Goal: Use online tool/utility: Utilize a website feature to perform a specific function

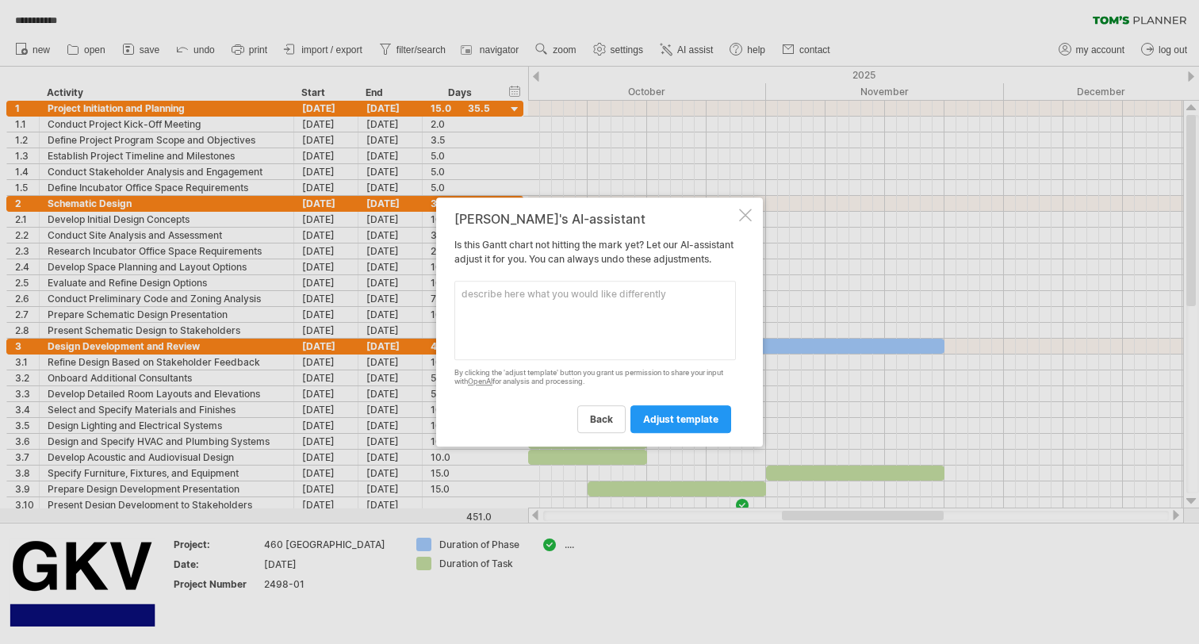
click at [539, 302] on textarea at bounding box center [594, 320] width 281 height 79
type textarea "Add FF & E Design and Specification Add FF & E Procurement and Delivery Coordin…"
click at [690, 425] on span "adjust template" at bounding box center [680, 419] width 75 height 12
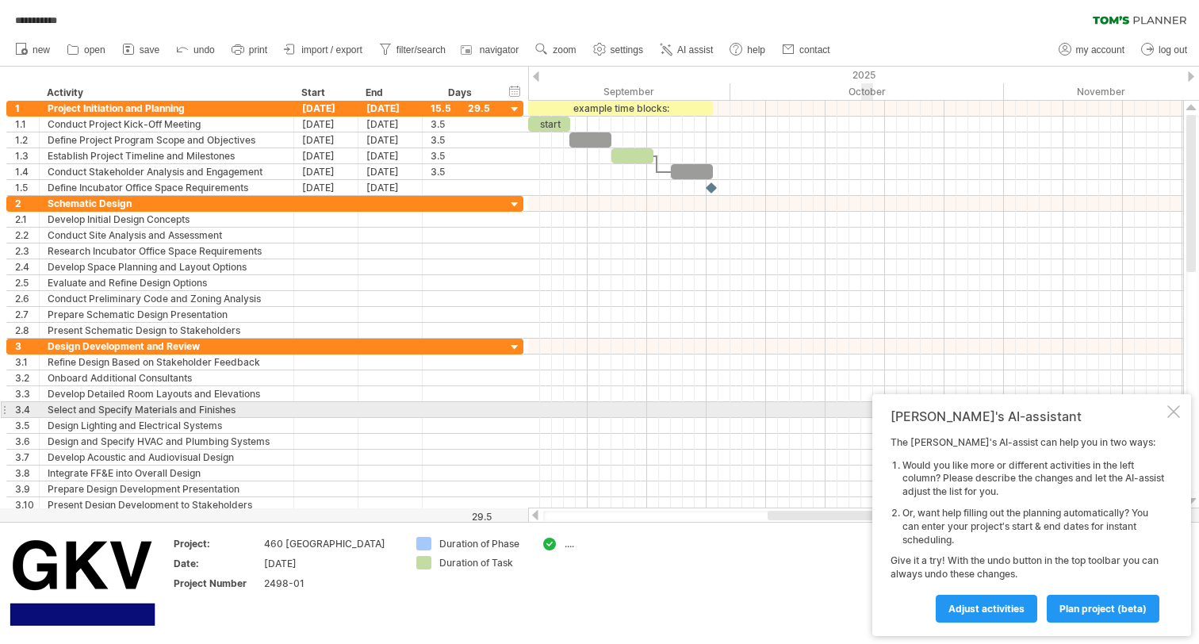
click at [1169, 407] on div at bounding box center [1173, 411] width 13 height 13
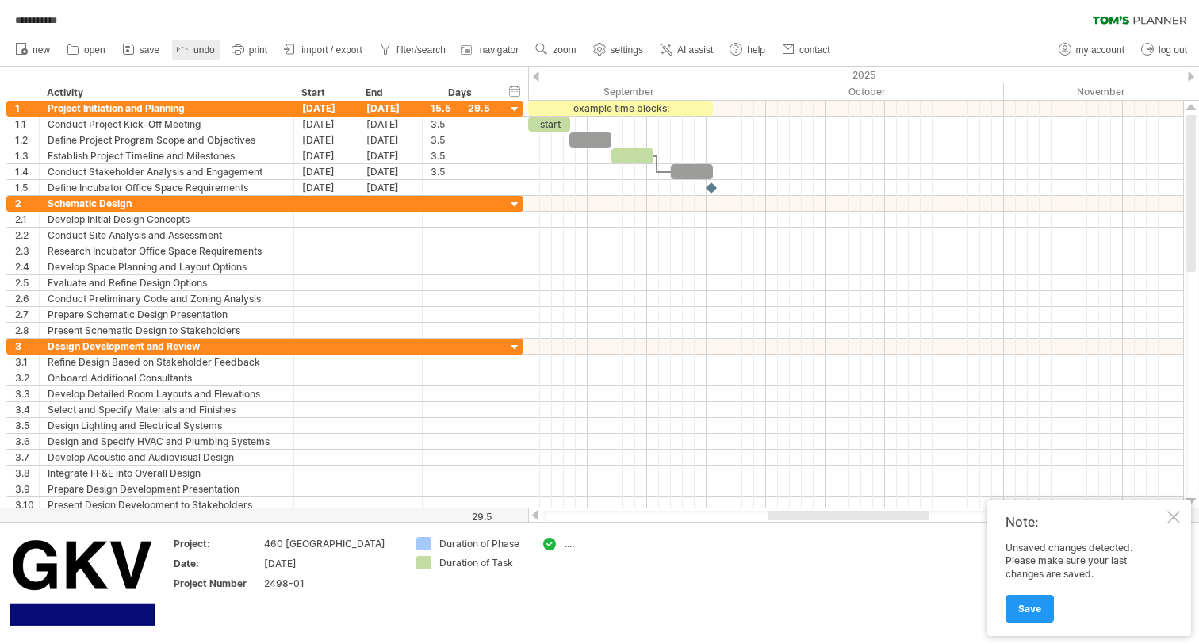
click at [199, 50] on span "undo" at bounding box center [203, 49] width 21 height 11
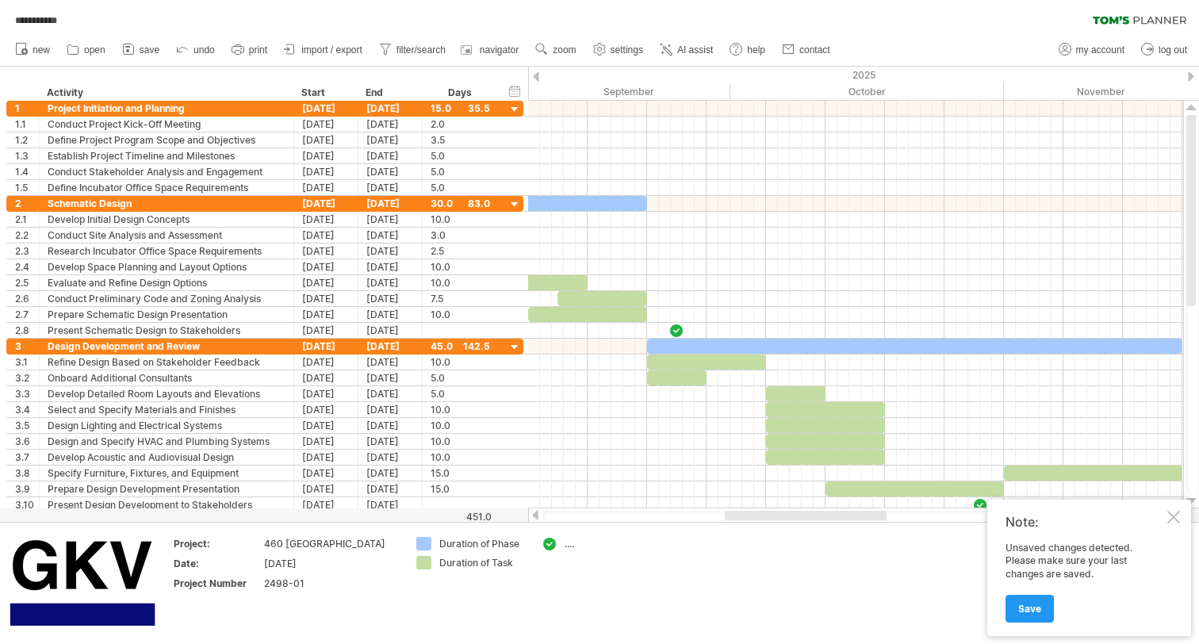
click at [553, 543] on div at bounding box center [549, 544] width 16 height 15
click at [683, 49] on span "AI assist" at bounding box center [695, 49] width 36 height 11
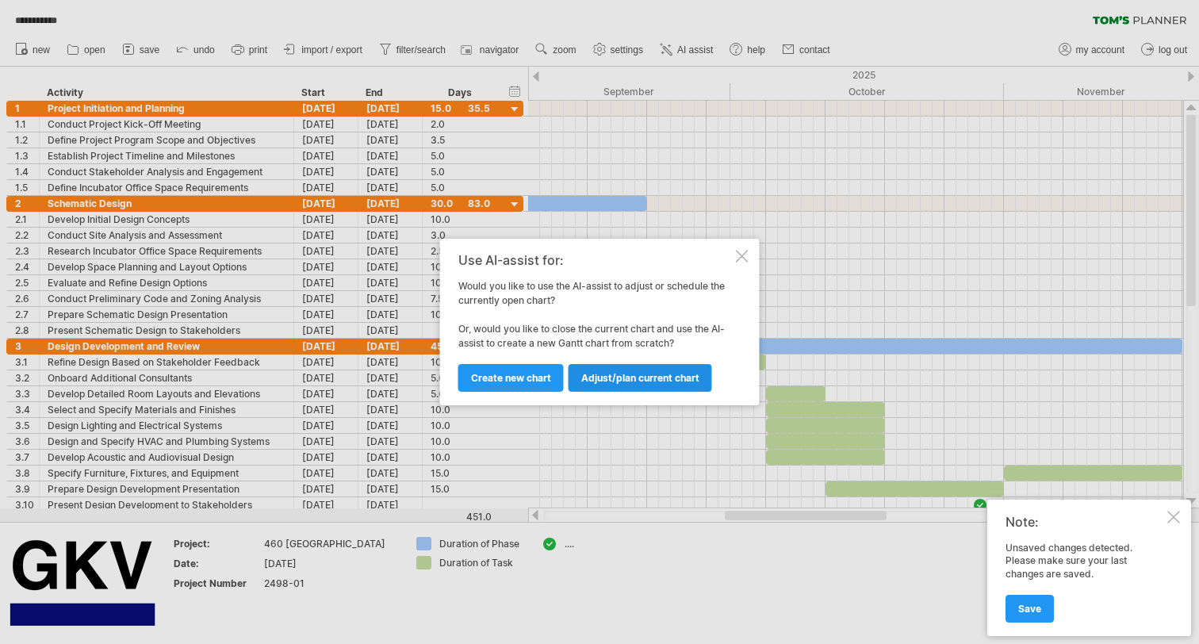
click at [610, 378] on span "Adjust/plan current chart" at bounding box center [640, 378] width 118 height 12
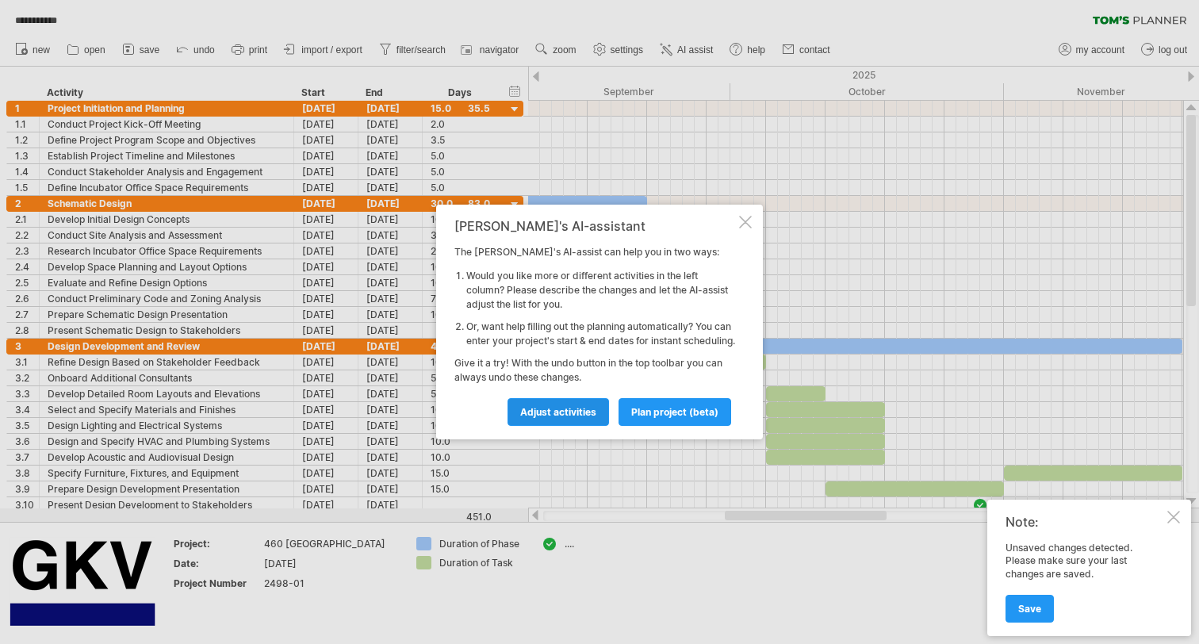
click at [579, 418] on span "Adjust activities" at bounding box center [558, 412] width 76 height 12
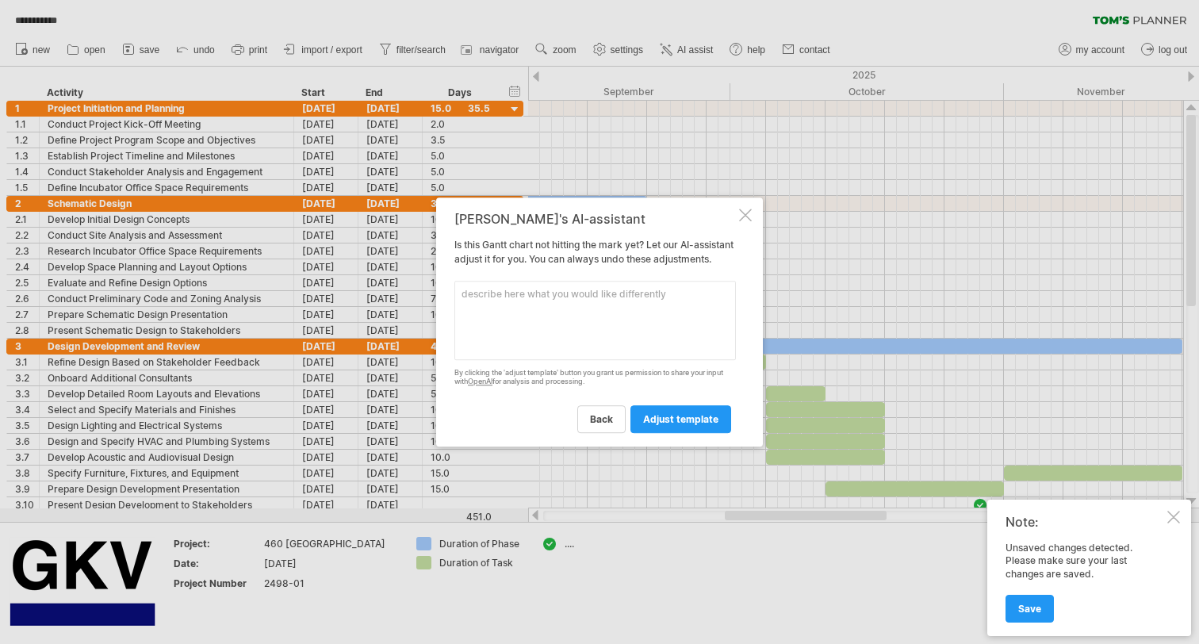
click at [558, 299] on textarea at bounding box center [594, 320] width 281 height 79
type textarea "Add FF & E Design and specification Add FF & E Procurement and Delivery coordin…"
click at [666, 422] on span "adjust template" at bounding box center [680, 419] width 75 height 12
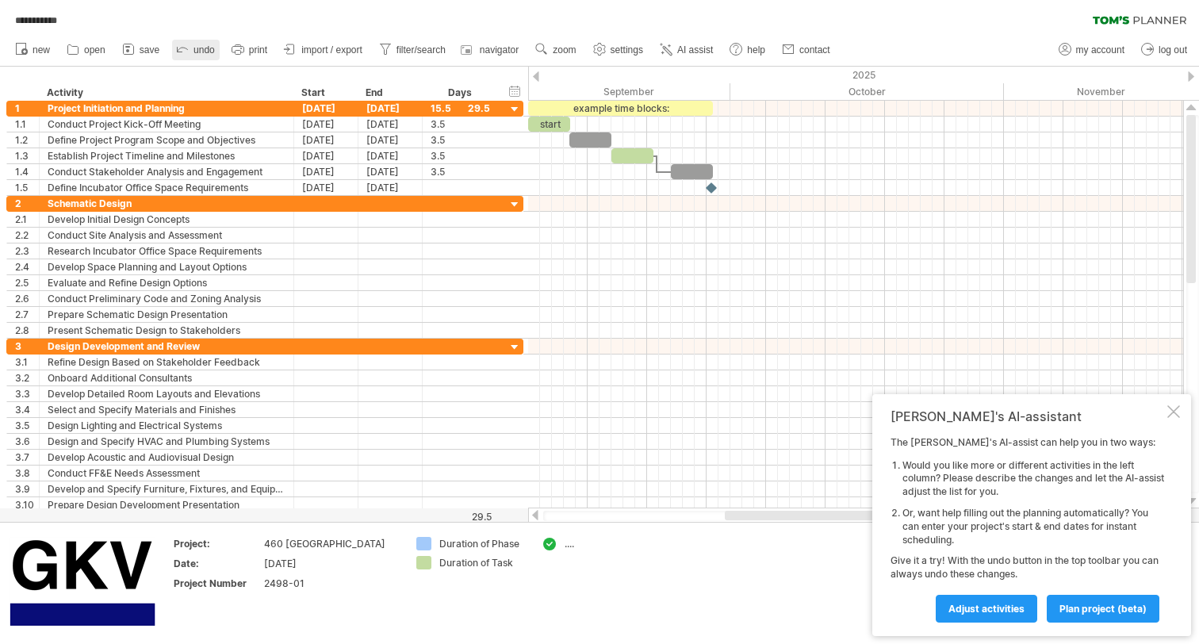
click at [208, 48] on span "undo" at bounding box center [203, 49] width 21 height 11
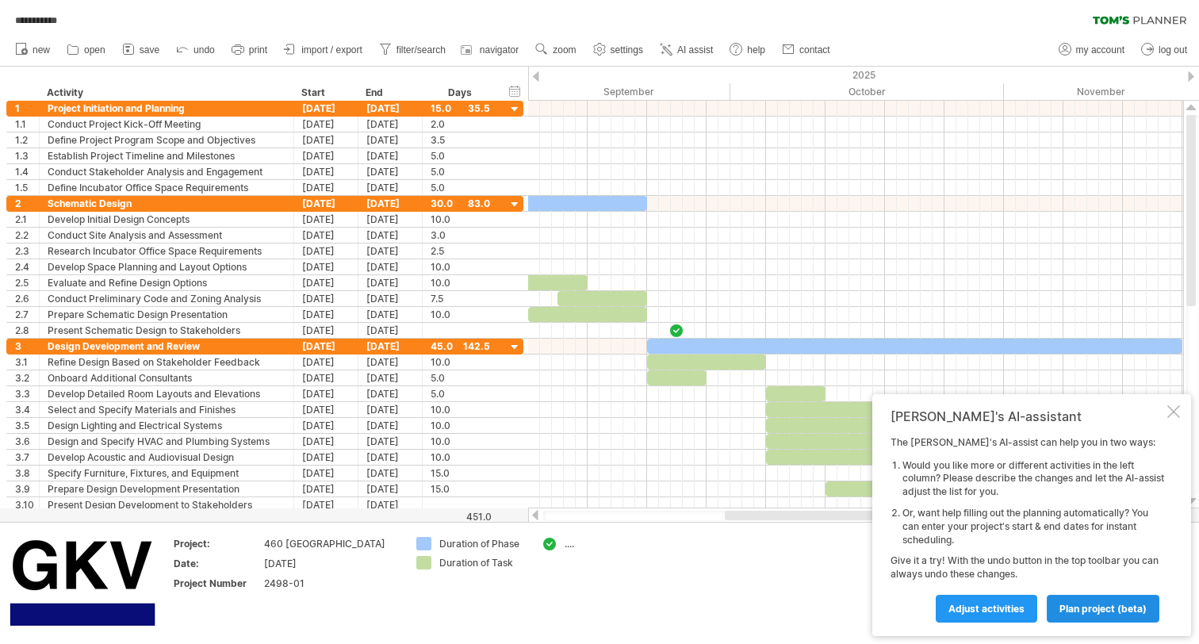
click at [1120, 610] on span "plan project (beta)" at bounding box center [1102, 608] width 87 height 12
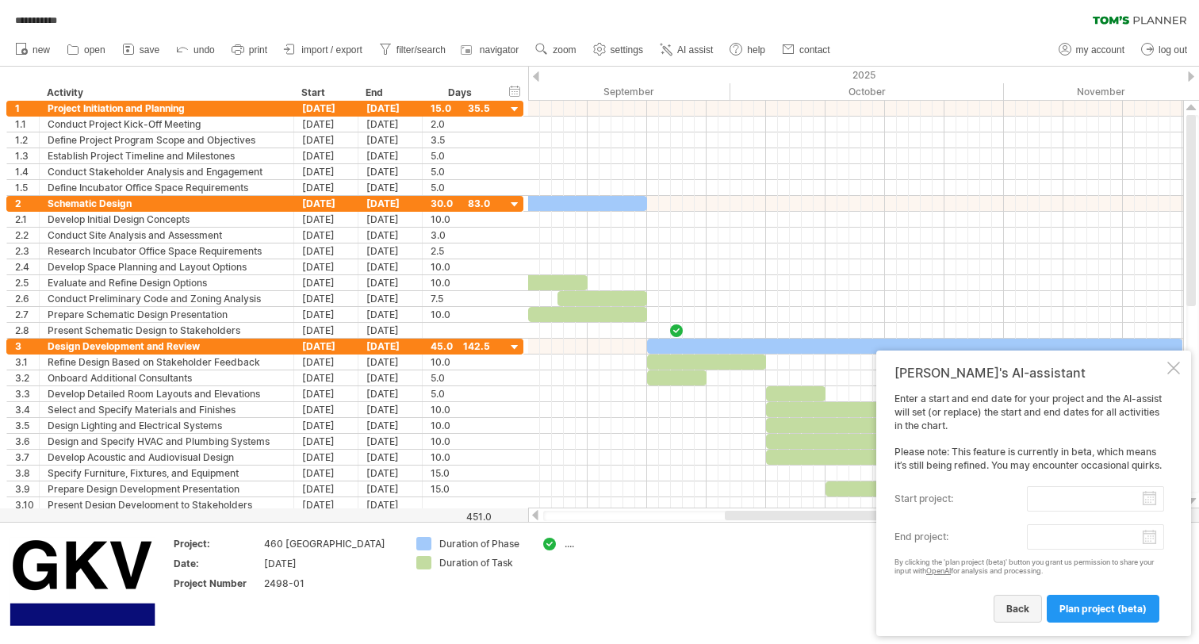
click at [1014, 610] on span "back" at bounding box center [1017, 608] width 23 height 12
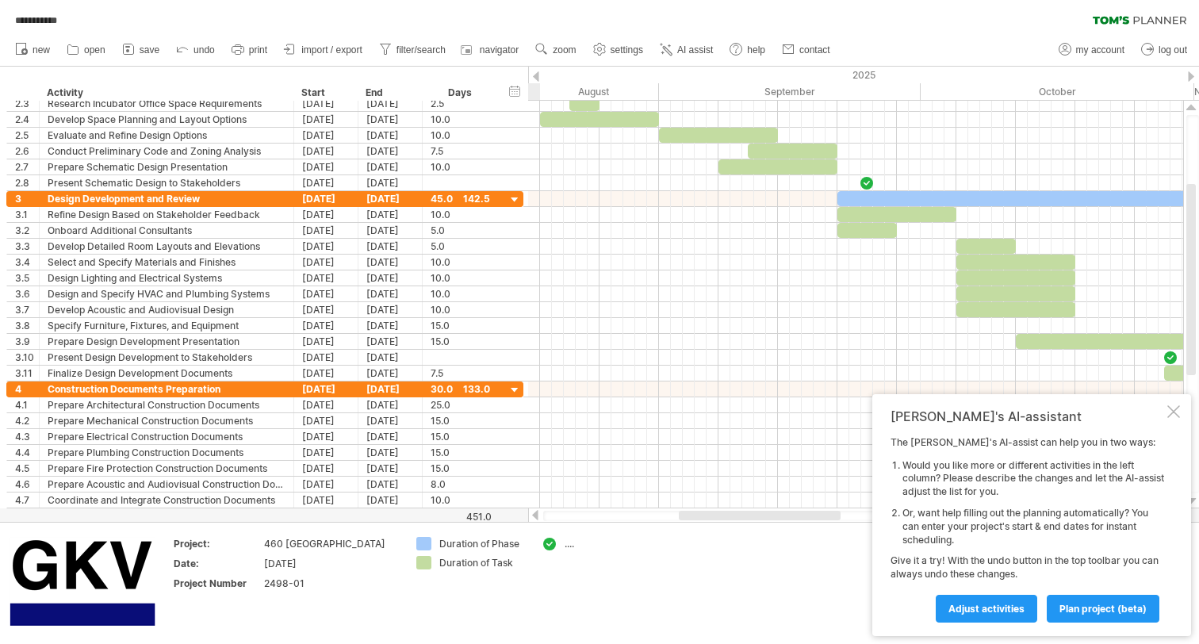
drag, startPoint x: 763, startPoint y: 515, endPoint x: 717, endPoint y: 534, distance: 49.8
click at [717, 534] on div "**********" at bounding box center [599, 322] width 1199 height 644
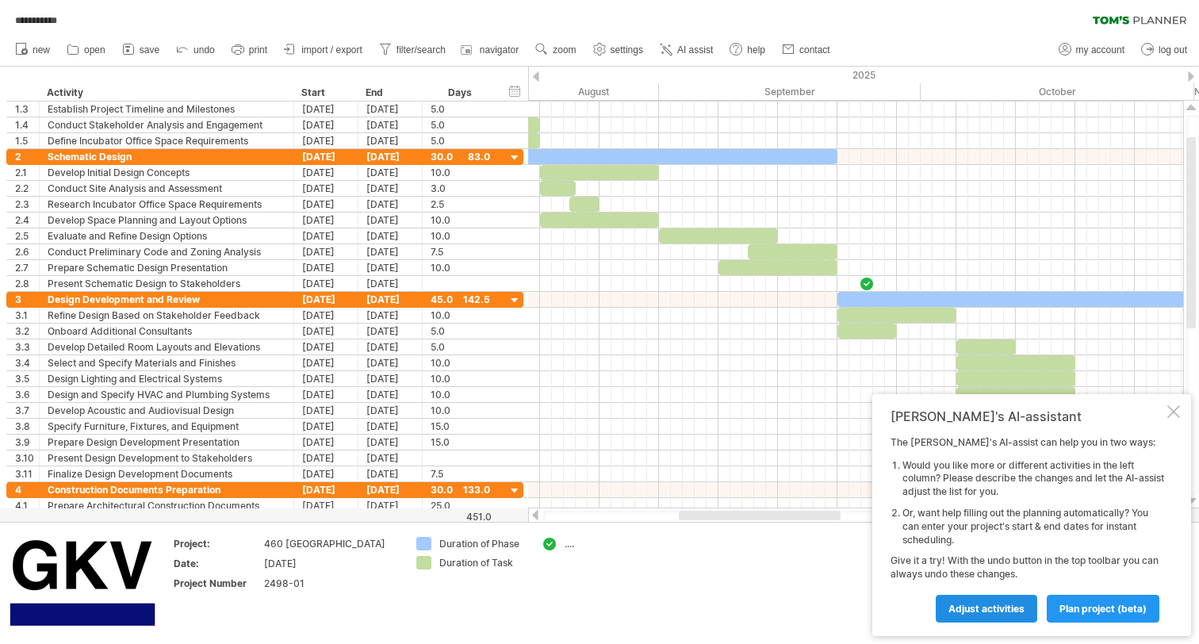
click at [966, 608] on span "Adjust activities" at bounding box center [986, 608] width 76 height 12
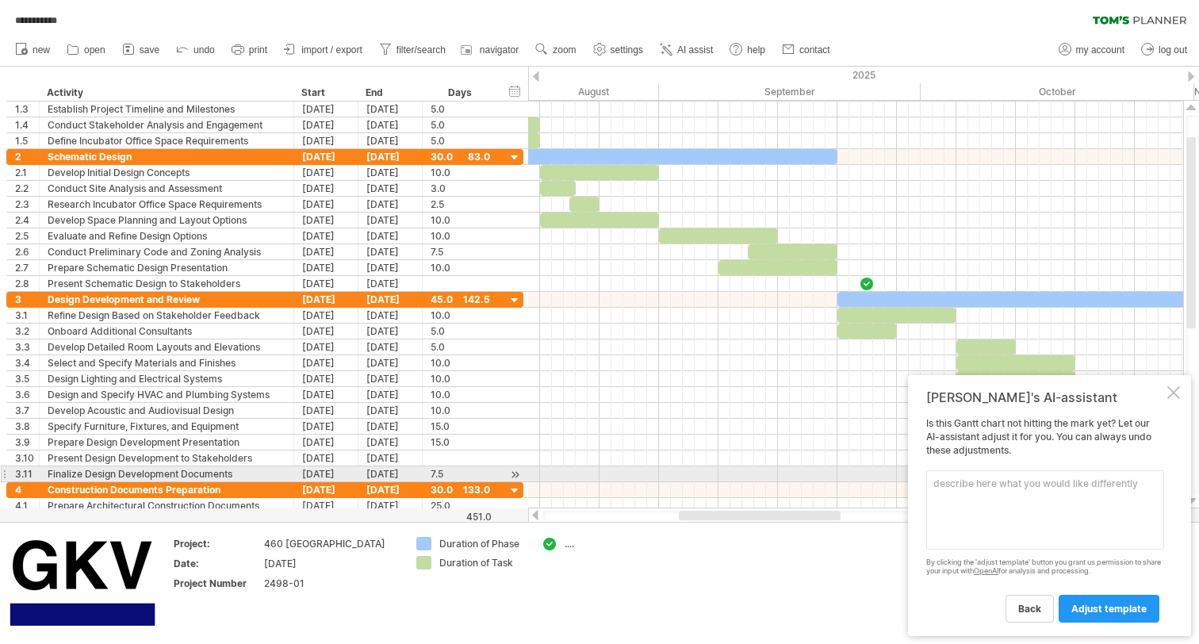
click at [968, 479] on textarea at bounding box center [1045, 509] width 238 height 79
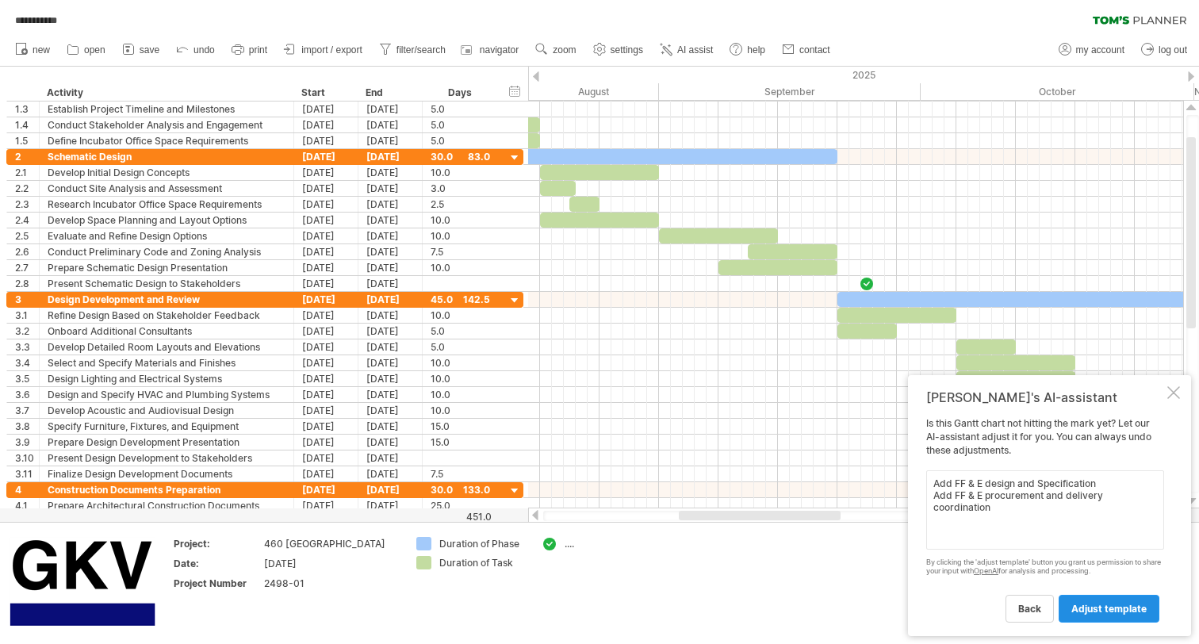
type textarea "Add FF & E design and Specification Add FF & E procurement and delivery coordin…"
click at [1087, 610] on span "adjust template" at bounding box center [1108, 608] width 75 height 12
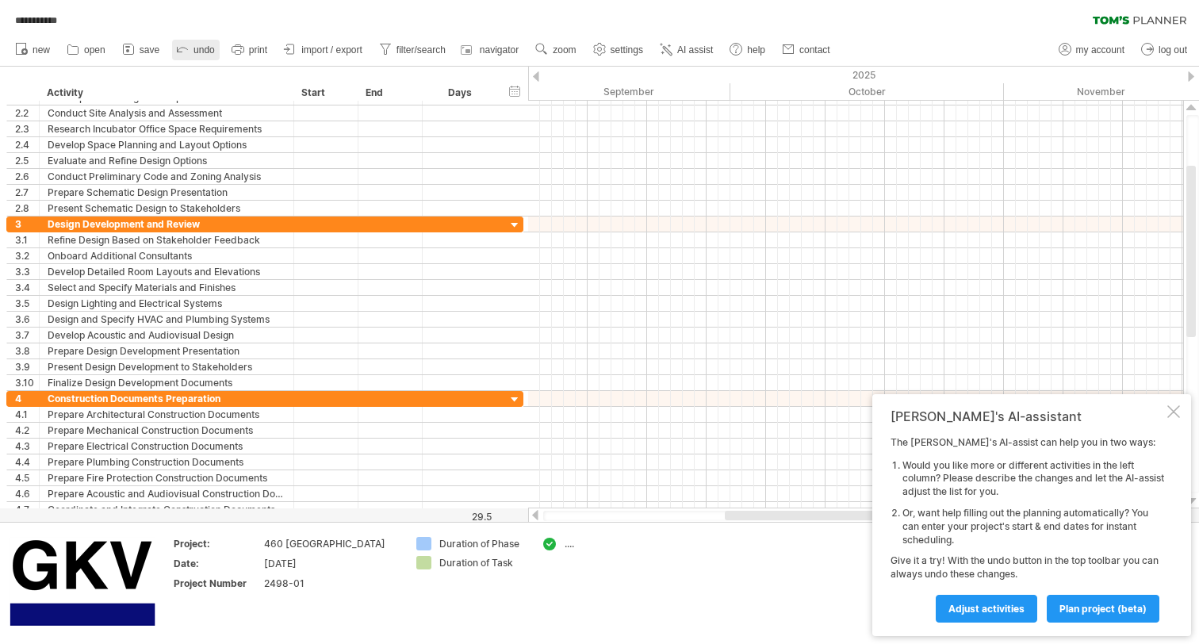
click at [199, 47] on span "undo" at bounding box center [203, 49] width 21 height 11
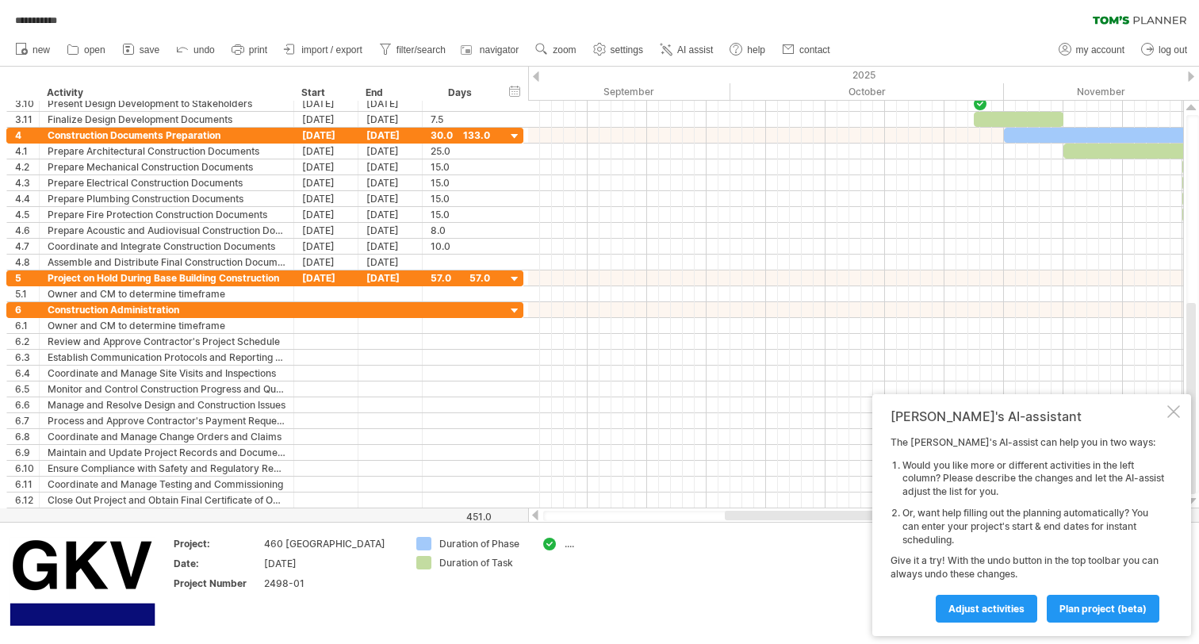
drag, startPoint x: 763, startPoint y: 520, endPoint x: 810, endPoint y: 514, distance: 48.0
click at [810, 514] on div at bounding box center [855, 516] width 625 height 10
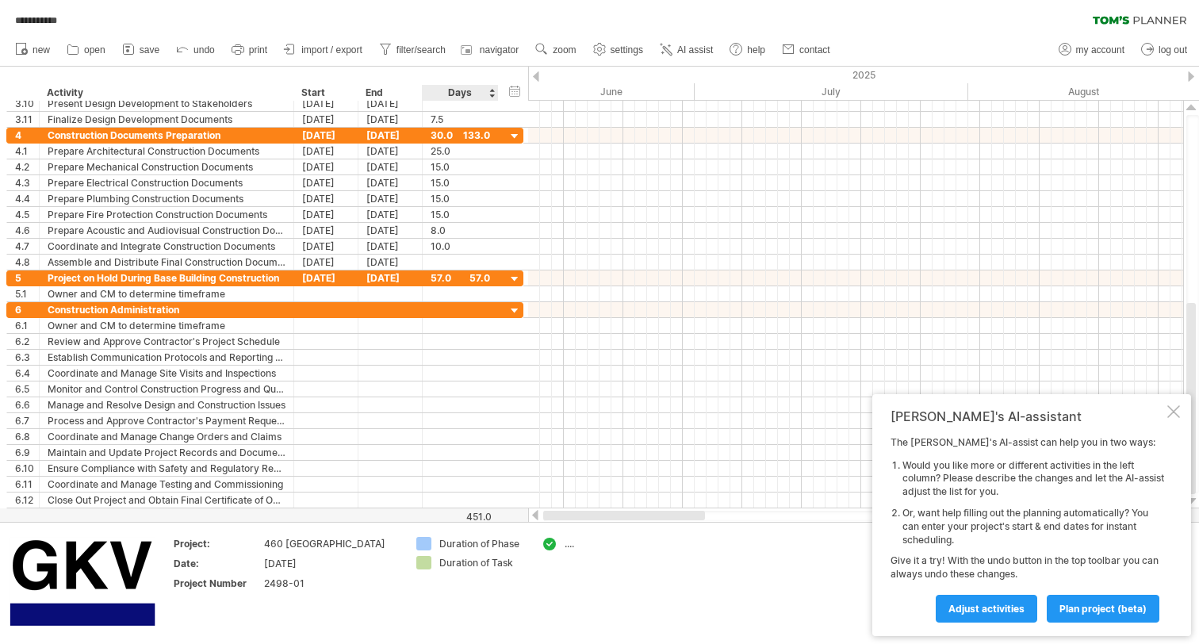
drag, startPoint x: 771, startPoint y: 514, endPoint x: 475, endPoint y: 521, distance: 296.6
click at [475, 521] on div "**********" at bounding box center [599, 322] width 1199 height 644
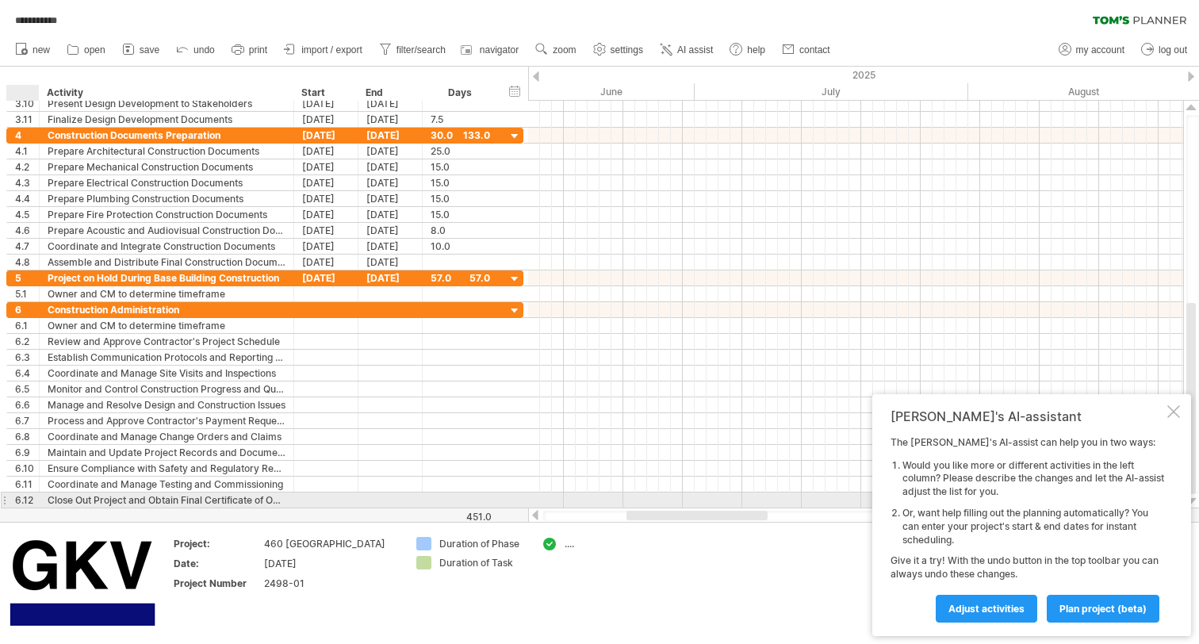
click at [17, 496] on div "6.12" at bounding box center [27, 499] width 24 height 15
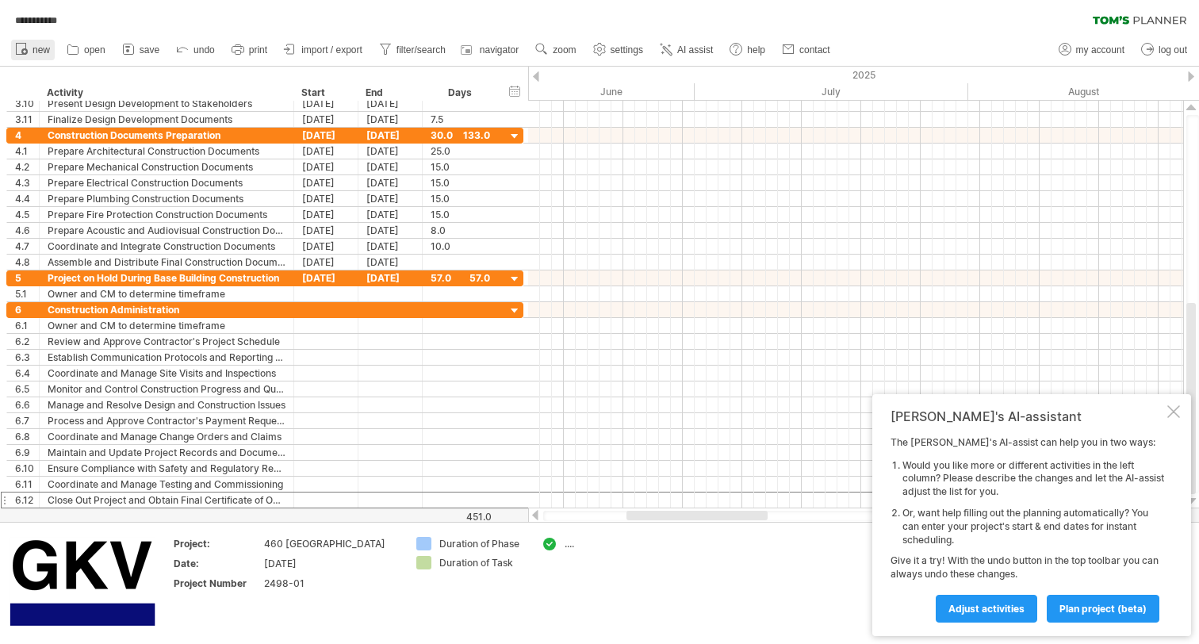
click at [21, 48] on icon at bounding box center [21, 48] width 16 height 16
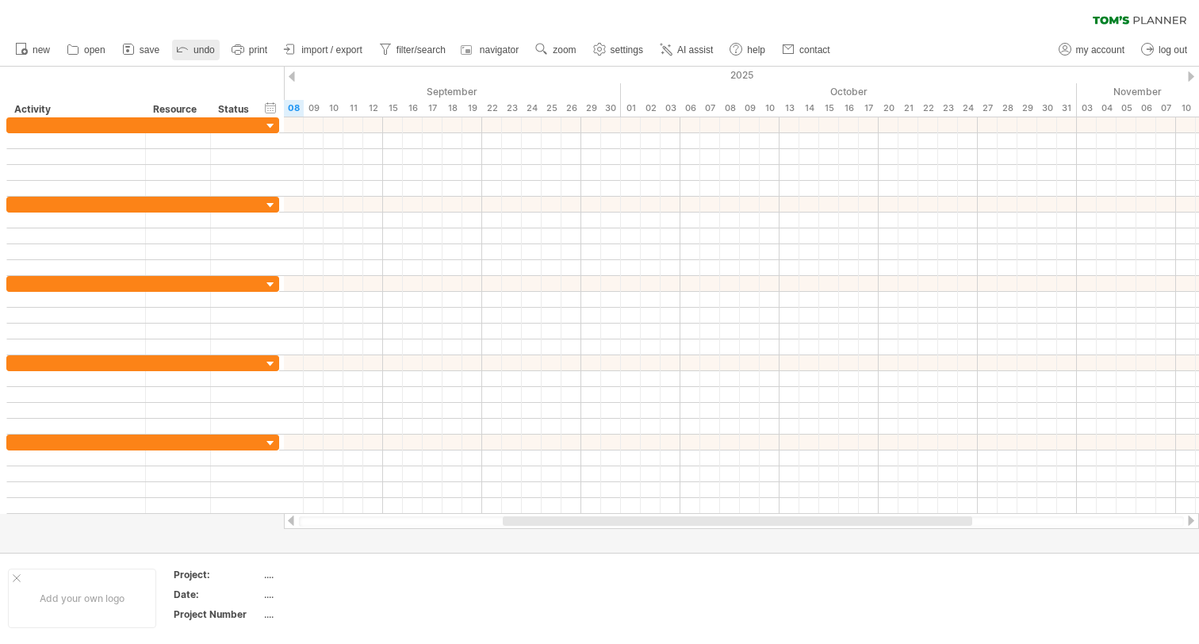
click at [208, 46] on span "undo" at bounding box center [203, 49] width 21 height 11
click at [190, 50] on link "undo" at bounding box center [196, 50] width 48 height 21
